Goal: Transaction & Acquisition: Obtain resource

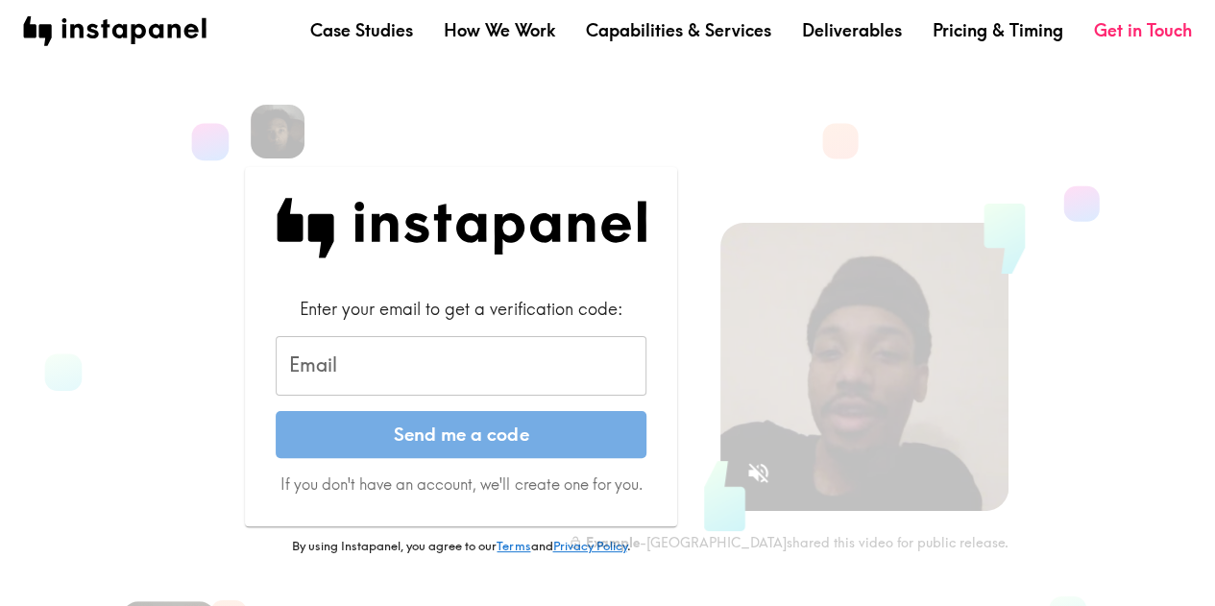
click at [423, 359] on input "Email" at bounding box center [461, 366] width 371 height 60
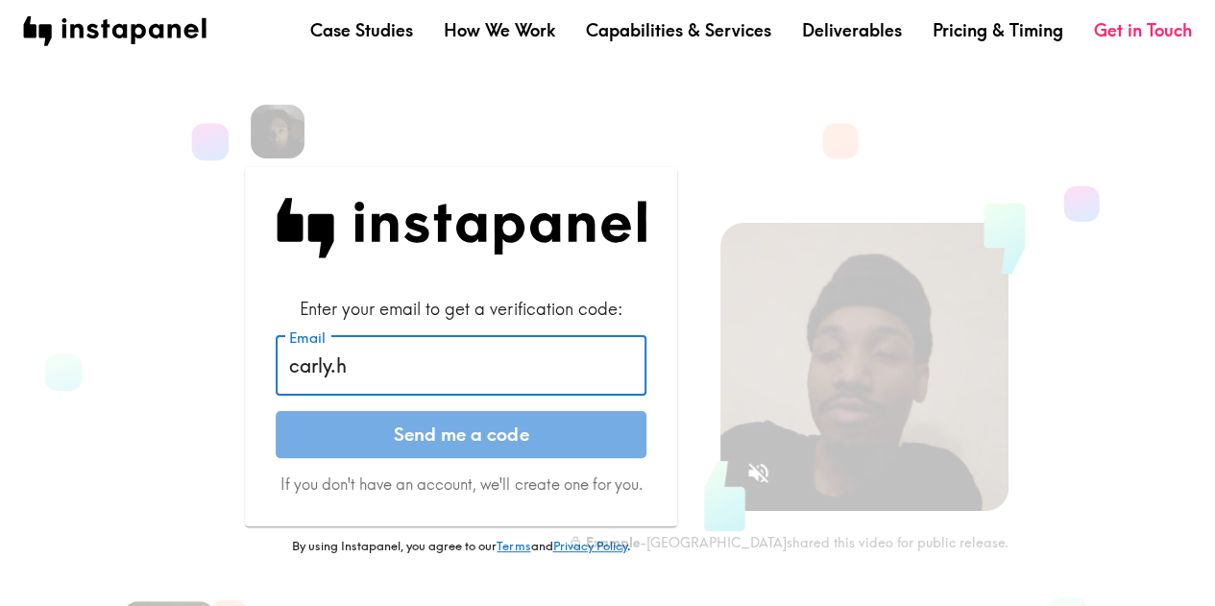
type input "[PERSON_NAME][EMAIL_ADDRESS][PERSON_NAME][DOMAIN_NAME]"
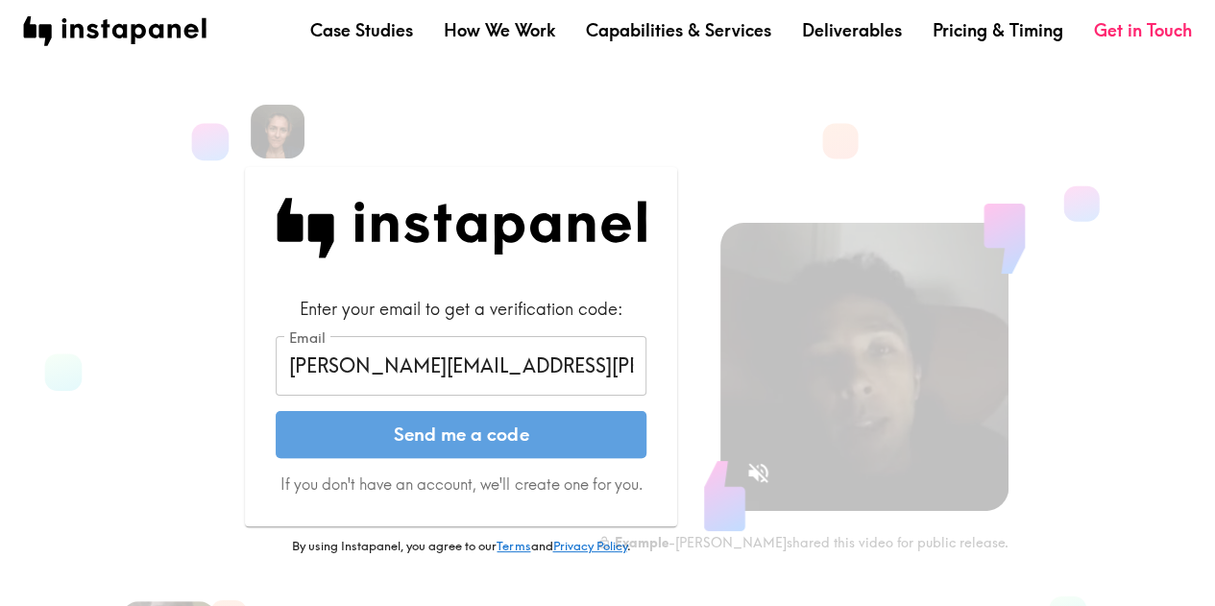
click at [406, 424] on button "Send me a code" at bounding box center [461, 435] width 371 height 48
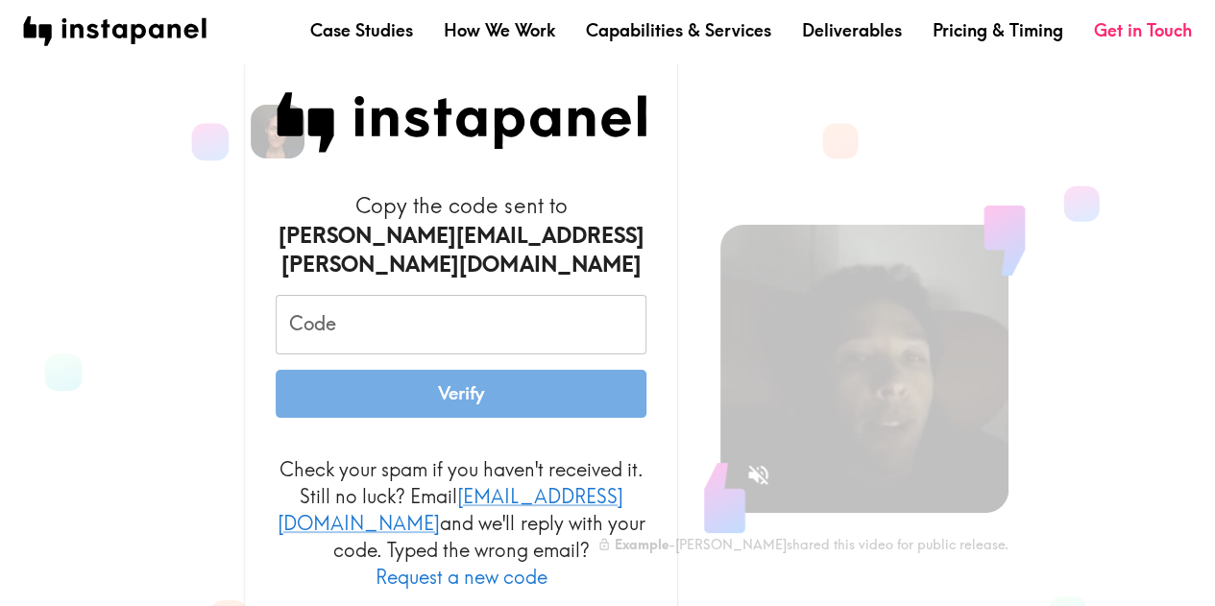
click at [426, 324] on input "Code" at bounding box center [461, 325] width 371 height 60
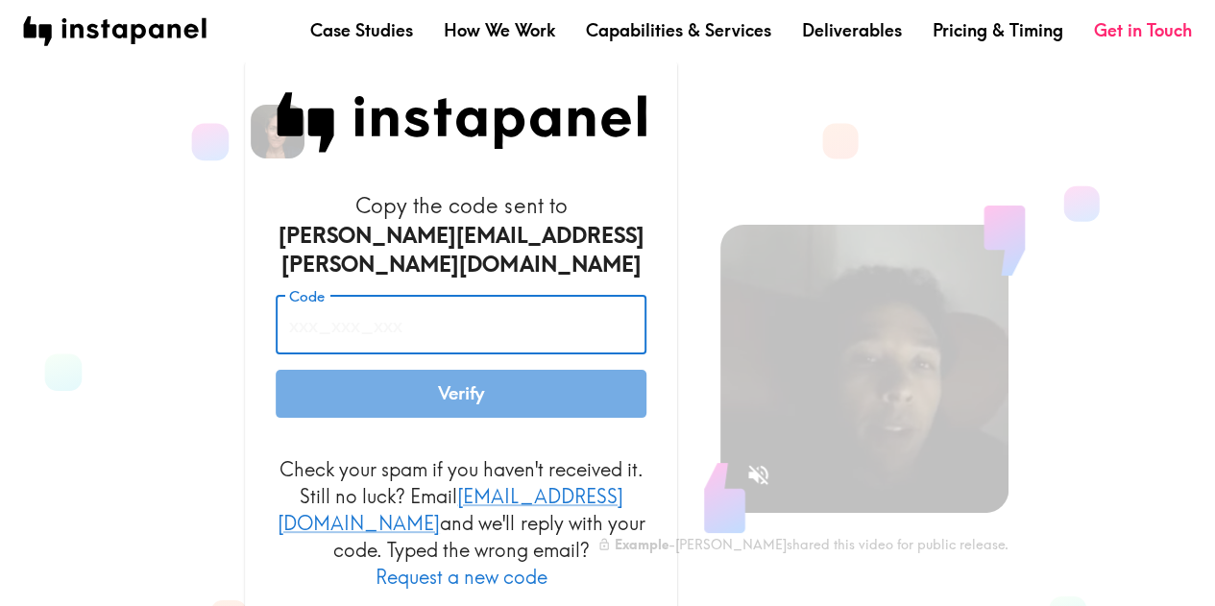
paste input "mTk_pNQ_Pb6"
type input "mTk_pNQ_Pb6"
click at [407, 379] on button "Verify" at bounding box center [461, 394] width 371 height 48
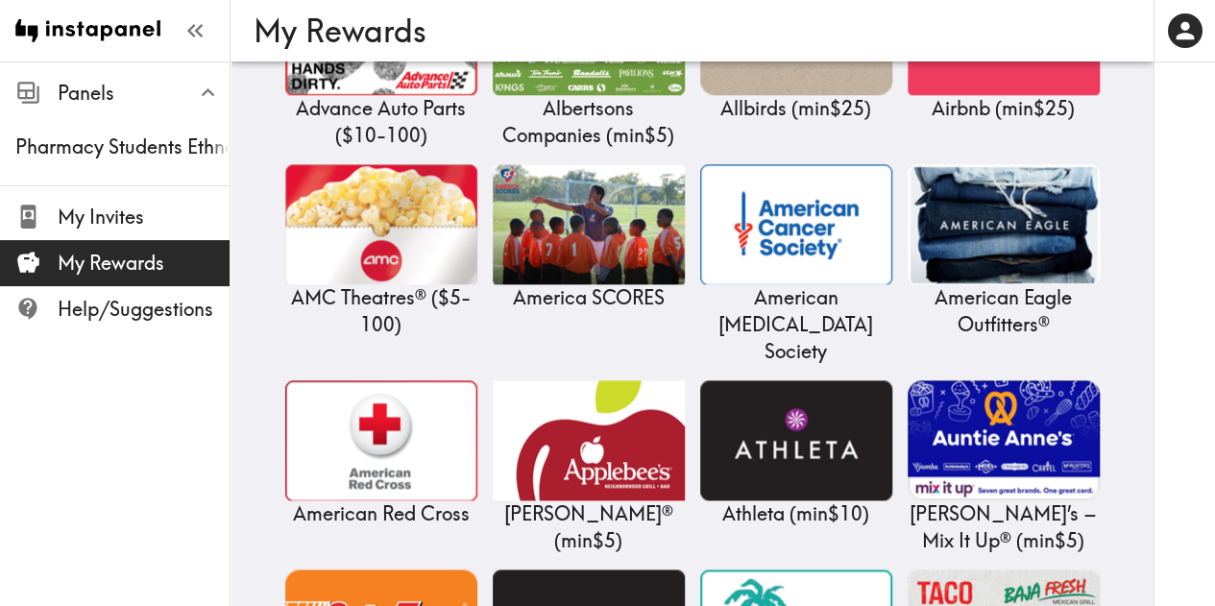
scroll to position [999, 0]
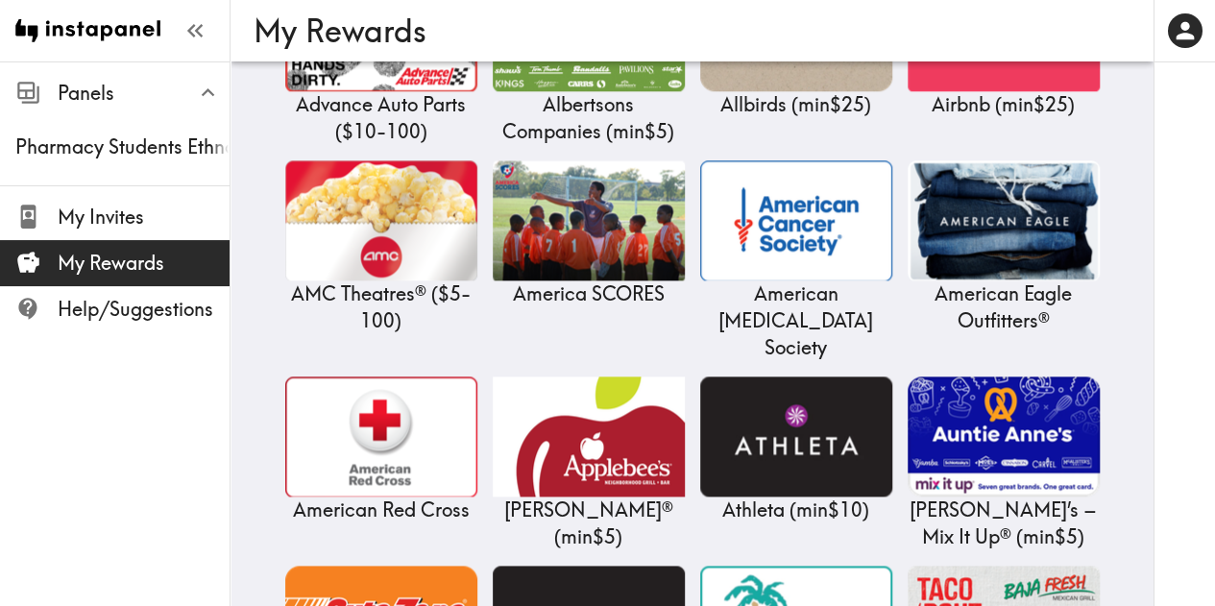
click at [1200, 399] on div at bounding box center [1183, 303] width 61 height 606
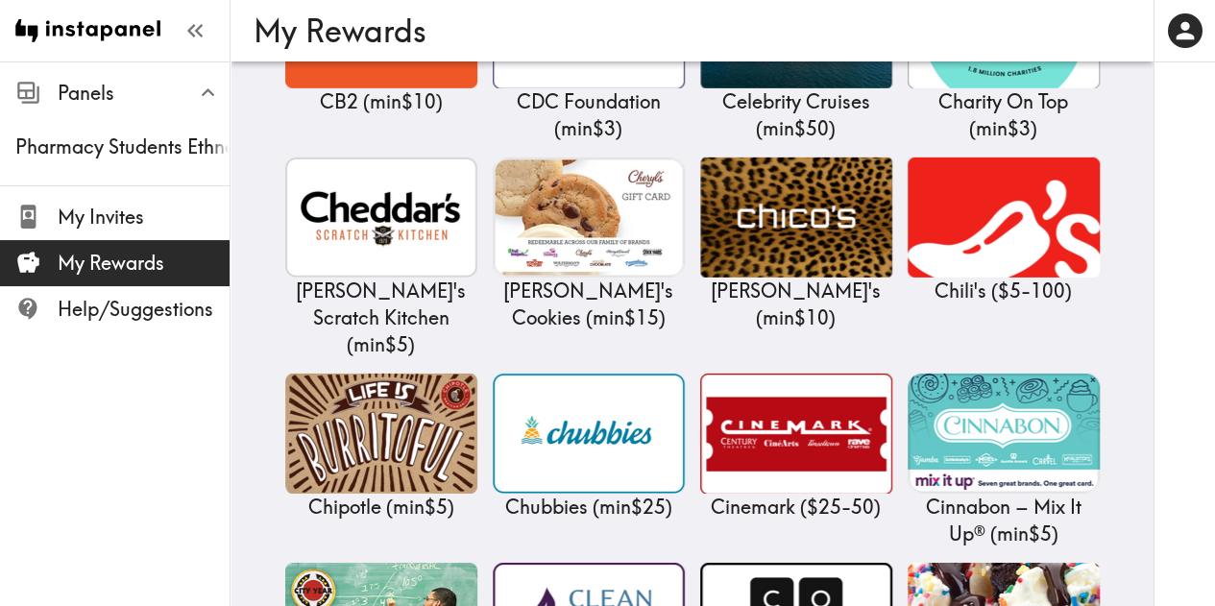
scroll to position [2976, 0]
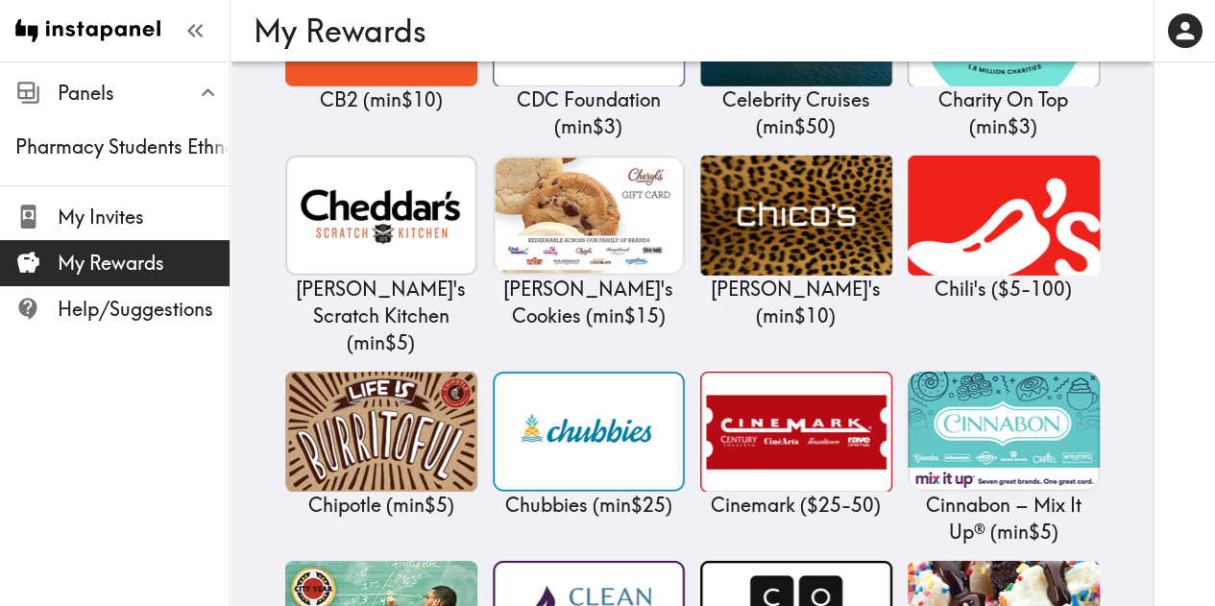
click at [1207, 377] on div at bounding box center [1183, 303] width 61 height 606
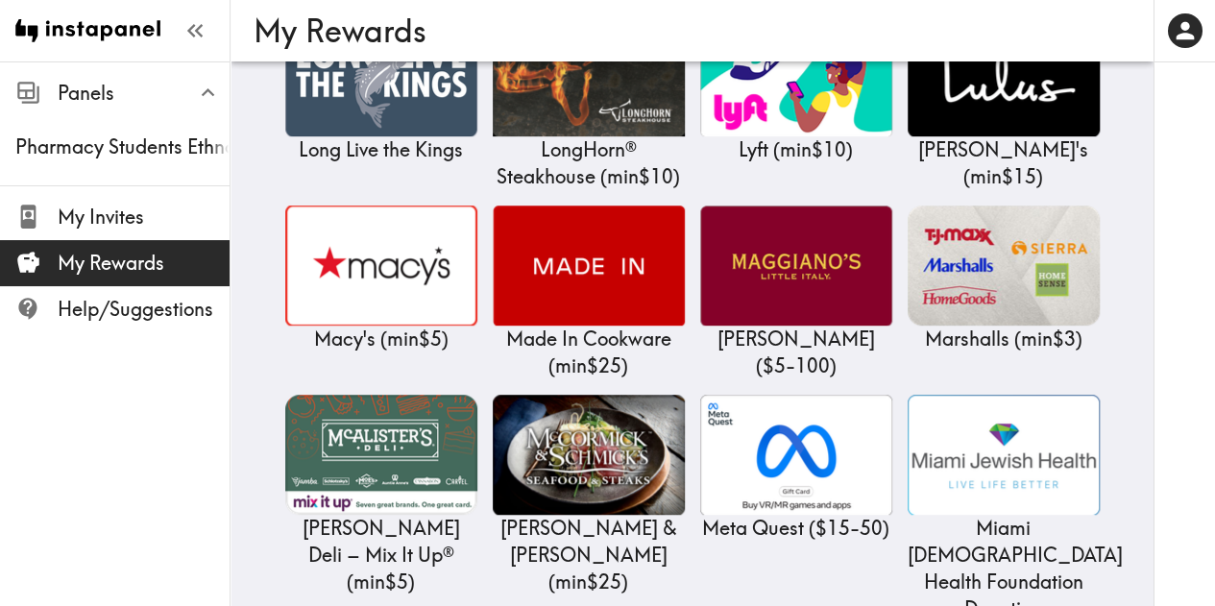
scroll to position [11529, 0]
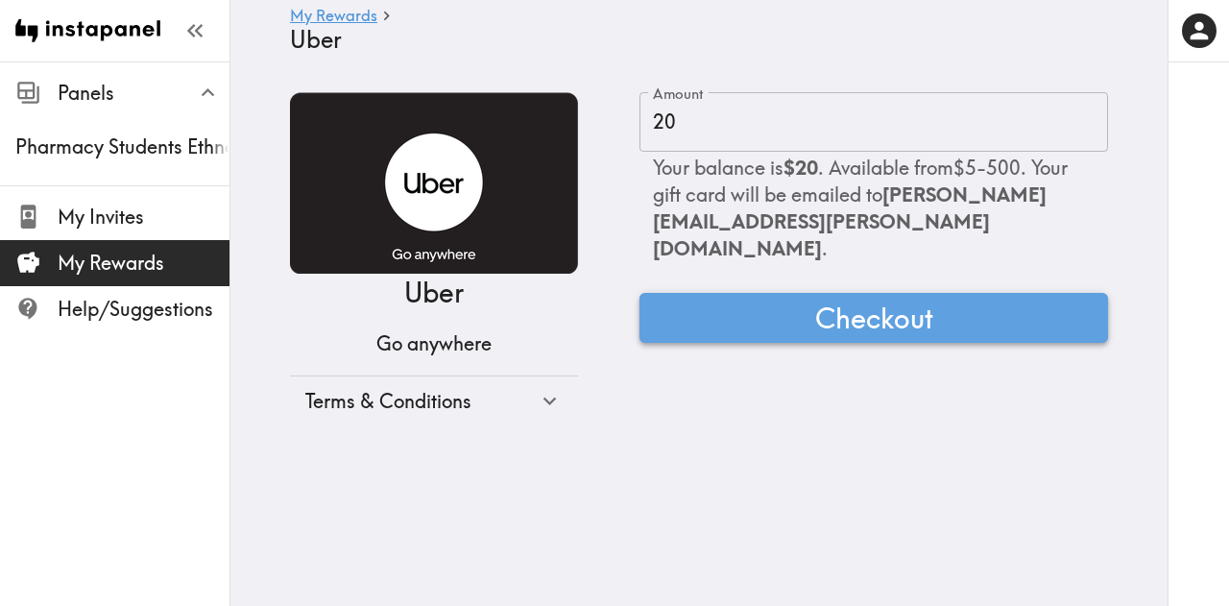
click at [872, 302] on span "Checkout" at bounding box center [874, 318] width 118 height 38
